Goal: Task Accomplishment & Management: Manage account settings

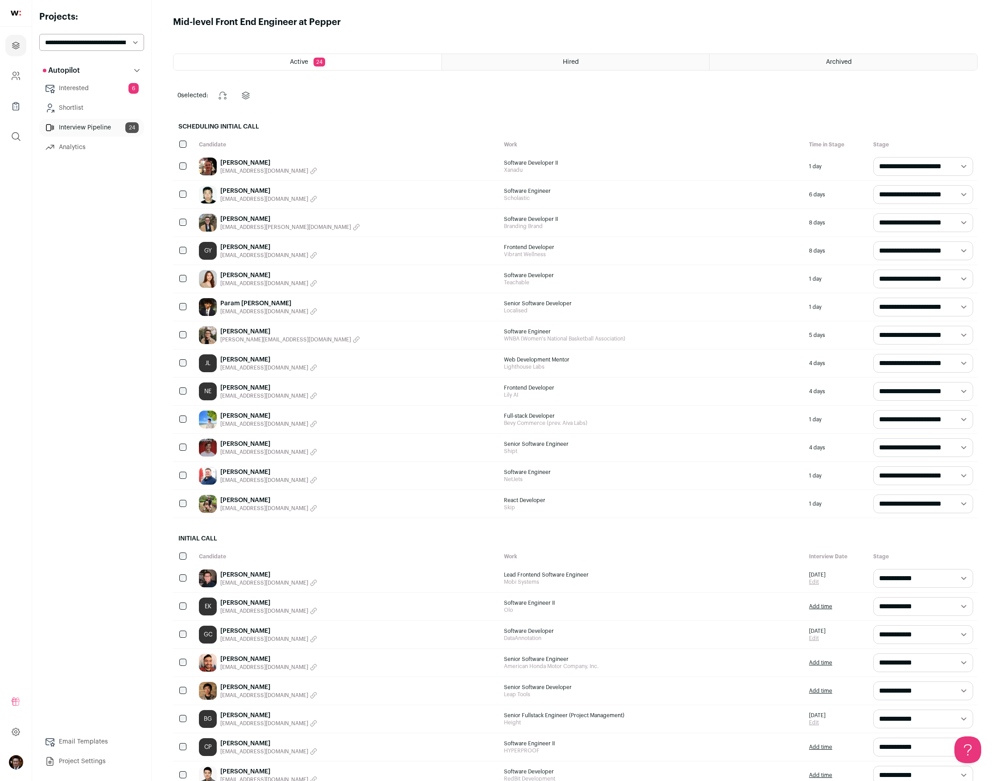
click at [76, 283] on div "Autopilot Autopilot Interested 6 Shortlist Interview Pipeline 24 Analytics Emai…" at bounding box center [91, 416] width 105 height 708
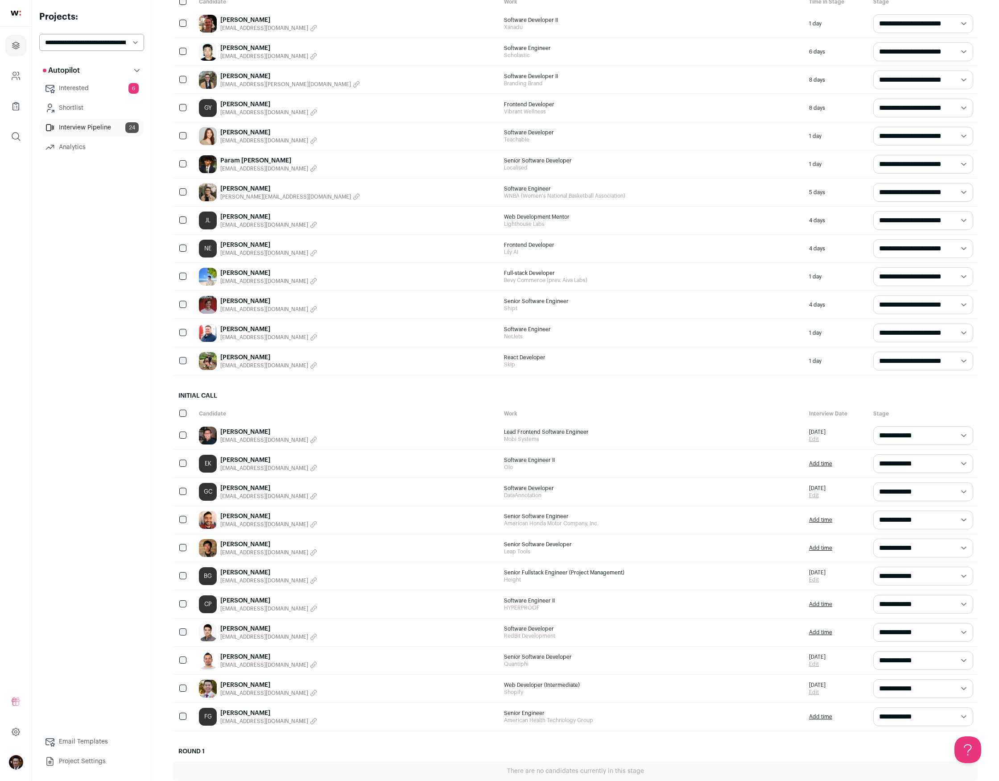
scroll to position [249, 0]
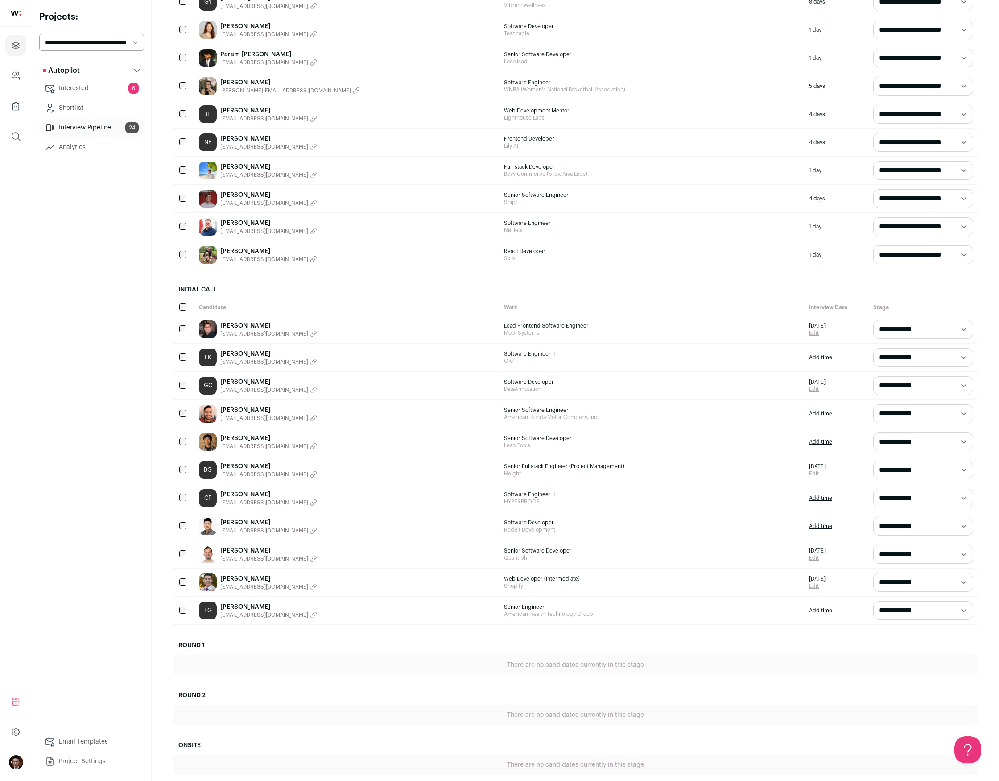
click at [135, 509] on div "Autopilot Autopilot Interested 6 Shortlist Interview Pipeline 24 Analytics Emai…" at bounding box center [91, 416] width 105 height 708
click at [235, 227] on link "[PERSON_NAME]" at bounding box center [268, 223] width 97 height 9
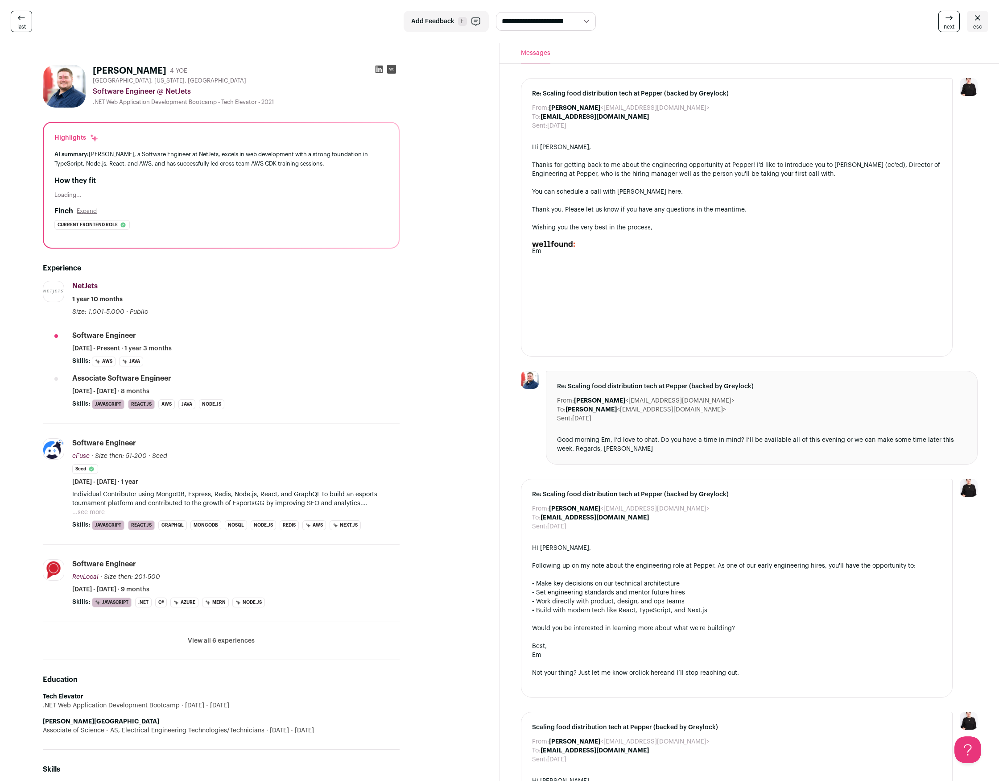
click at [142, 314] on span "Public" at bounding box center [139, 312] width 18 height 6
click at [142, 285] on div "NetJets NetJets [DOMAIN_NAME] Add to company list Public / Private Private Valu…" at bounding box center [235, 299] width 327 height 36
click at [977, 22] on icon at bounding box center [977, 17] width 11 height 11
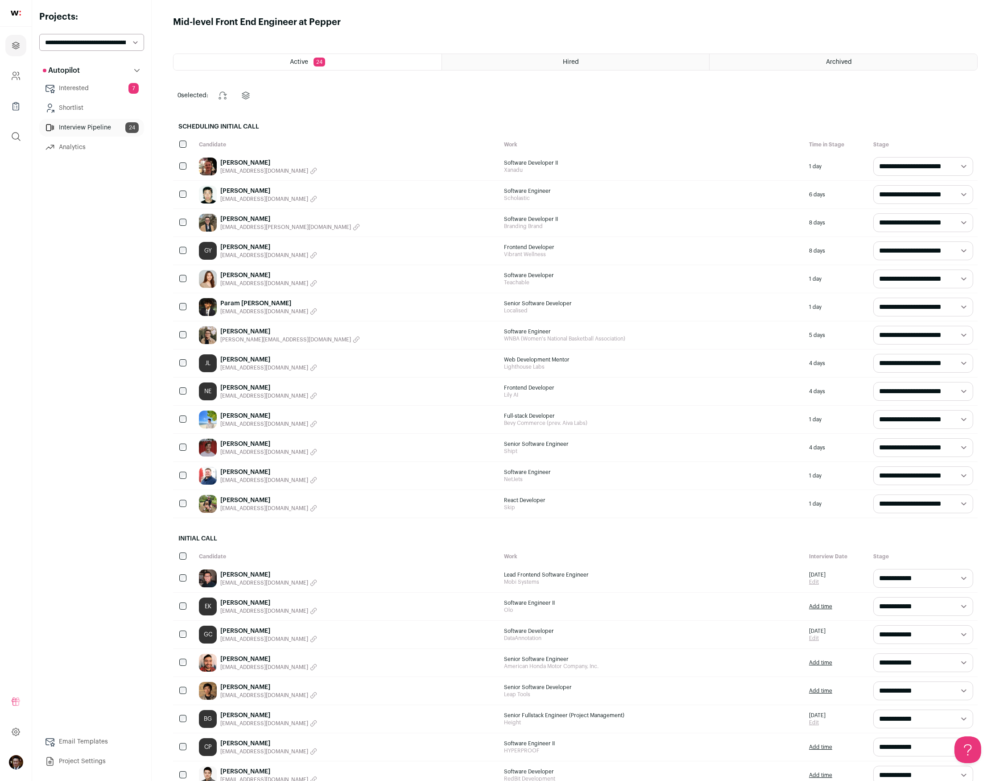
click at [243, 575] on link "[PERSON_NAME]" at bounding box center [268, 574] width 97 height 9
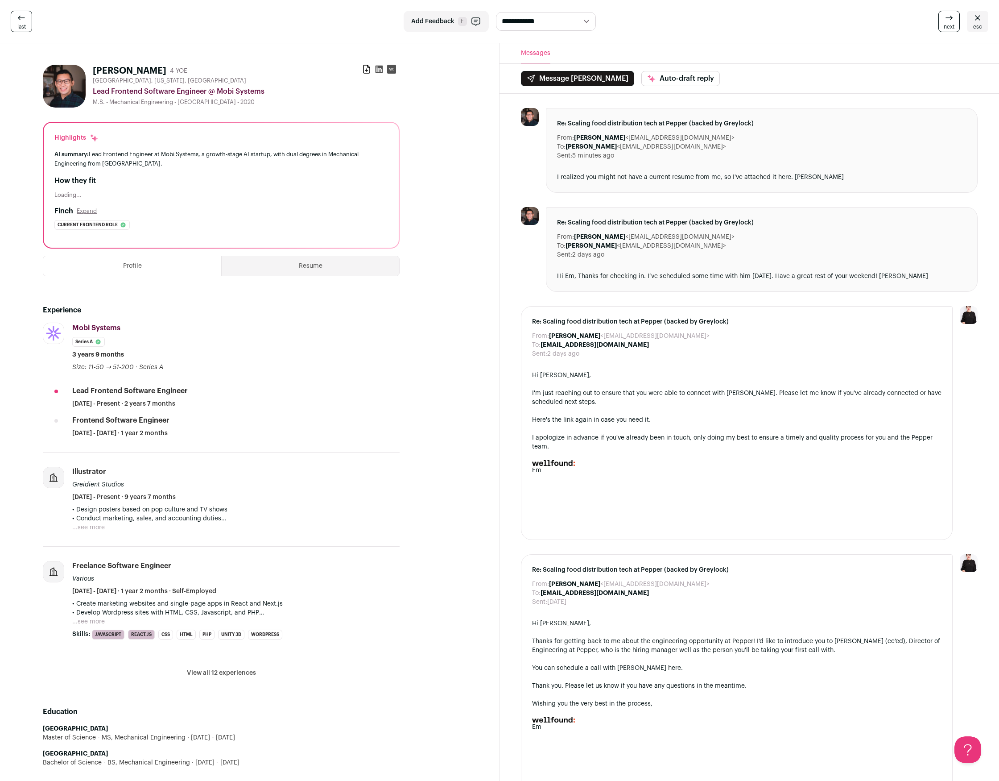
click at [545, 386] on div at bounding box center [736, 384] width 409 height 9
click at [974, 18] on icon at bounding box center [977, 17] width 11 height 11
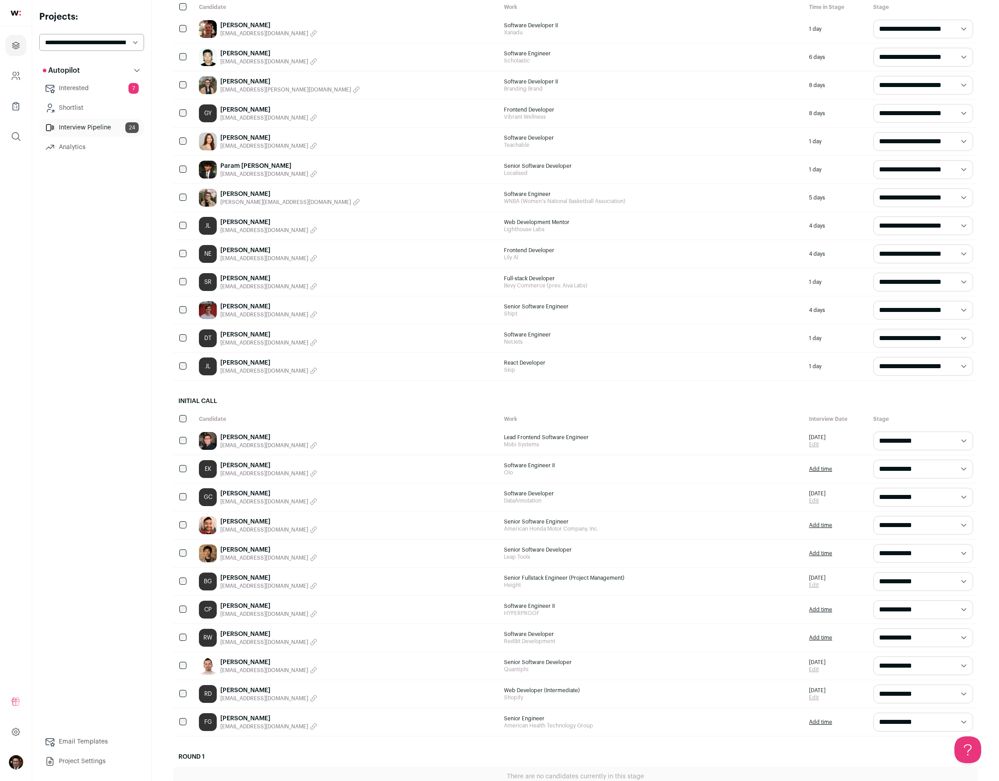
scroll to position [154, 0]
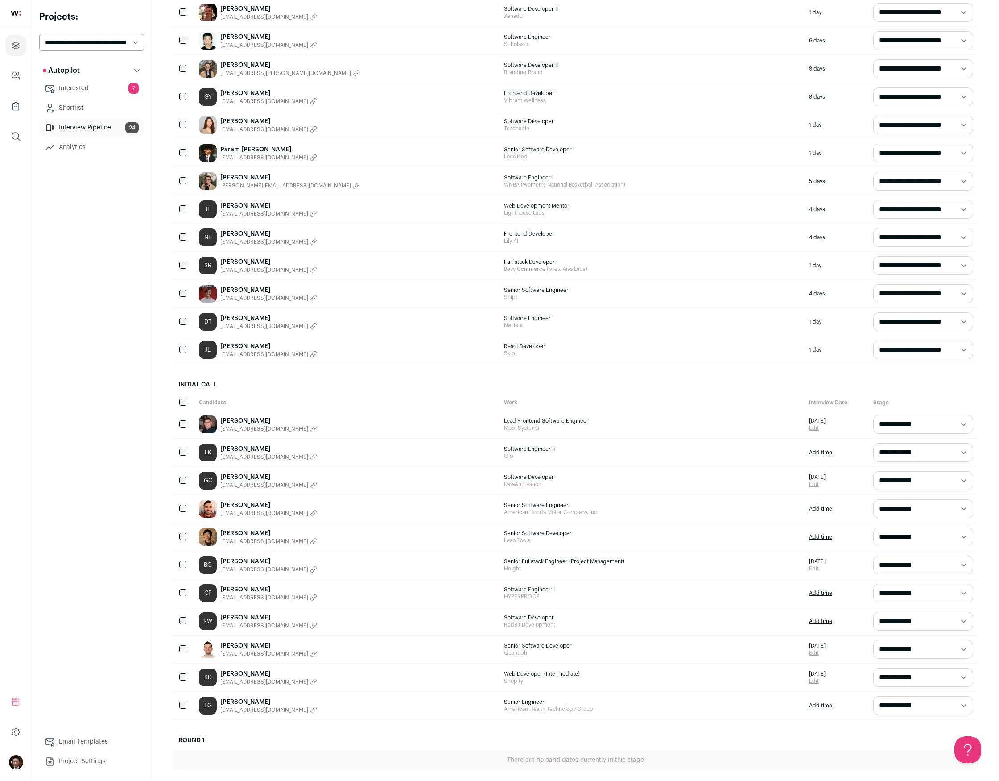
click at [885, 420] on select "**********" at bounding box center [923, 424] width 100 height 19
select select "********"
click at [873, 415] on select "**********" at bounding box center [923, 424] width 100 height 19
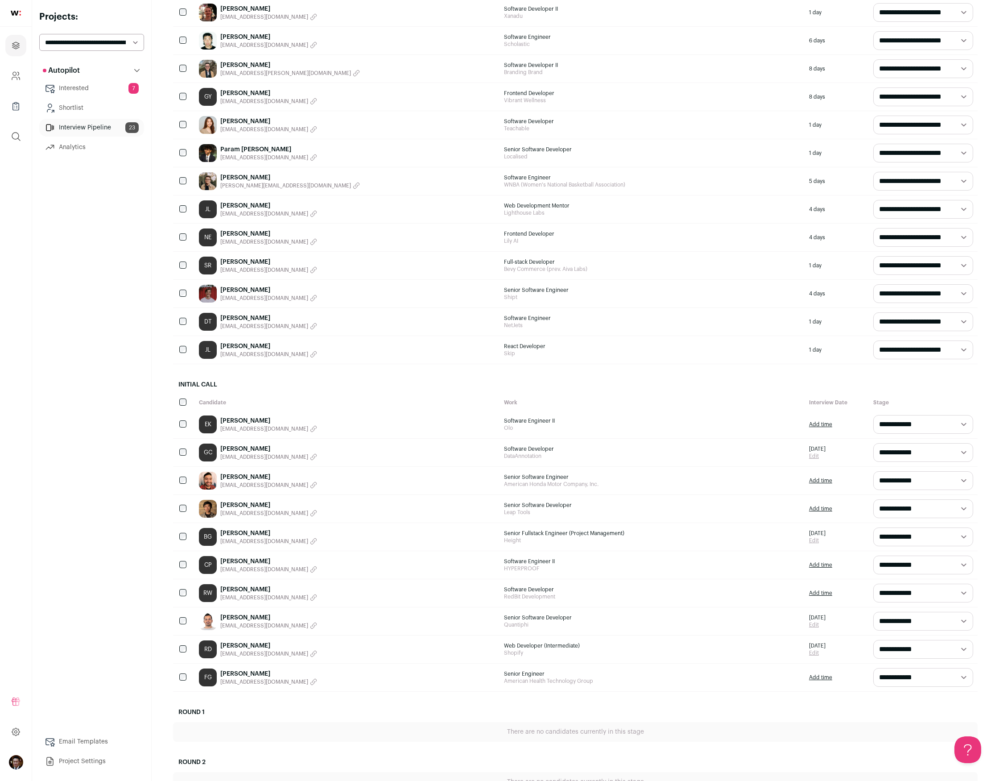
scroll to position [0, 0]
click at [299, 679] on div "FG [PERSON_NAME] [EMAIL_ADDRESS][DOMAIN_NAME]" at bounding box center [346, 677] width 305 height 28
click at [247, 673] on link "[PERSON_NAME]" at bounding box center [268, 673] width 97 height 9
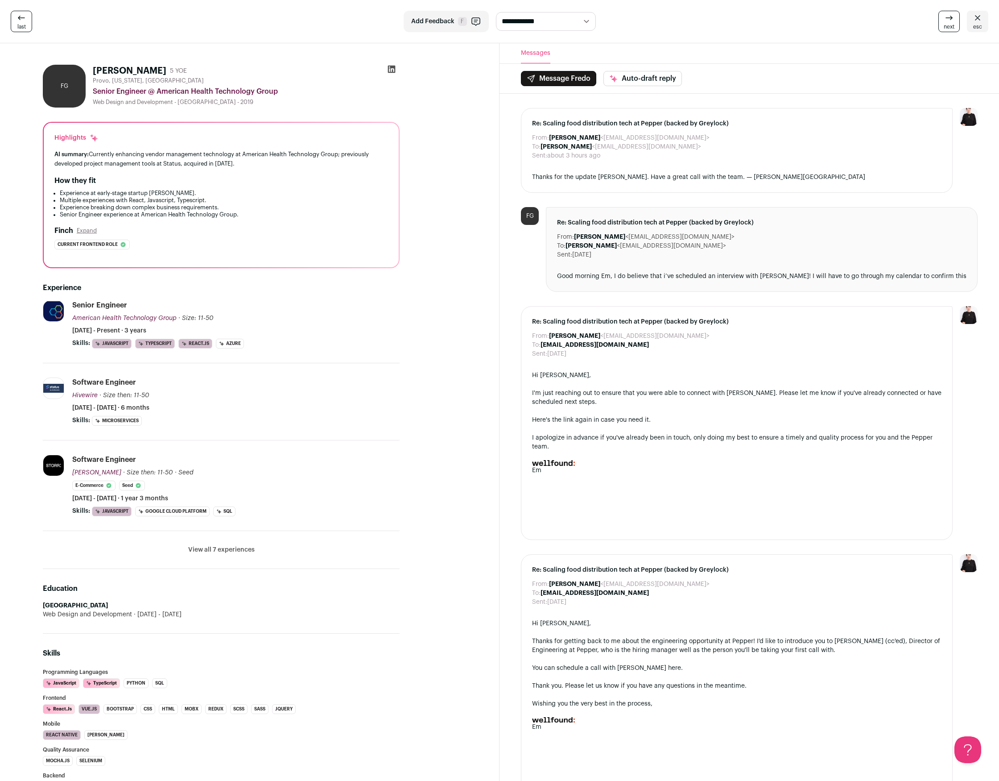
click at [388, 64] on div "FG [PERSON_NAME] 5 YOE [GEOGRAPHIC_DATA], [US_STATE], [GEOGRAPHIC_DATA] Senior …" at bounding box center [221, 517] width 400 height 918
click at [391, 71] on icon at bounding box center [391, 69] width 9 height 9
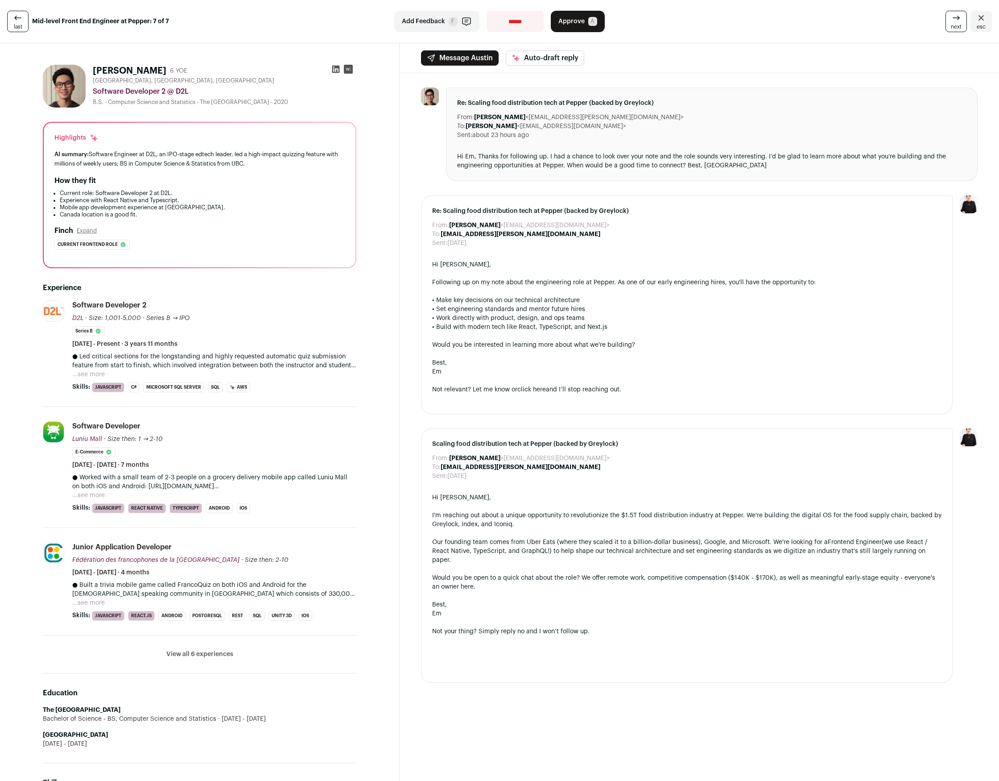
click at [984, 19] on icon "Close" at bounding box center [981, 17] width 11 height 11
